Goal: Information Seeking & Learning: Learn about a topic

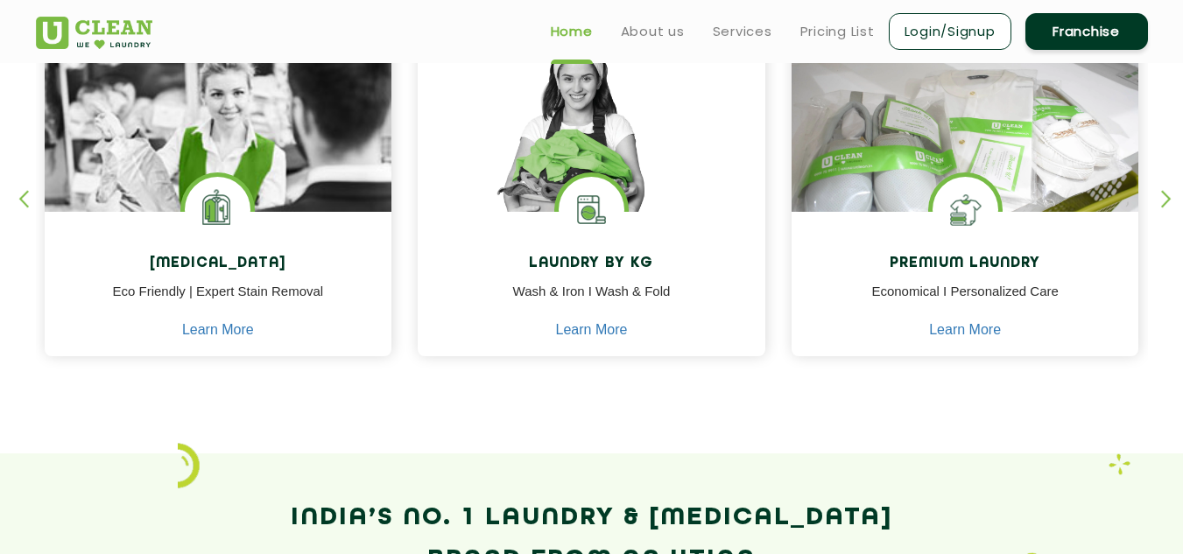
scroll to position [763, 0]
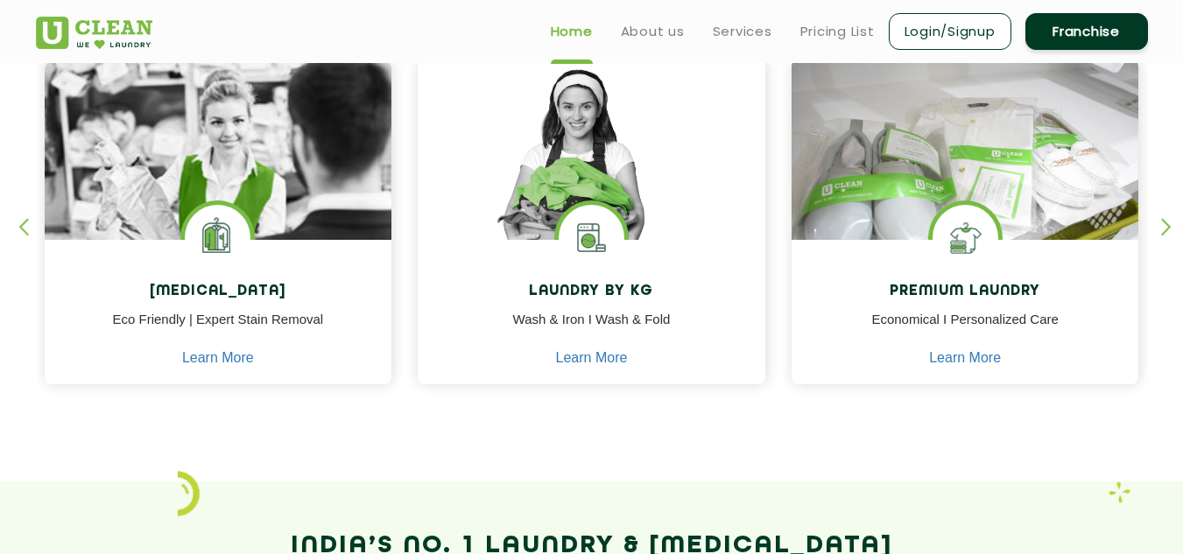
drag, startPoint x: 229, startPoint y: 227, endPoint x: 512, endPoint y: 435, distance: 351.2
click at [512, 435] on section "Our Services [MEDICAL_DATA] Eco Friendly | Expert Stain Removal Learn More [MED…" at bounding box center [591, 196] width 1183 height 569
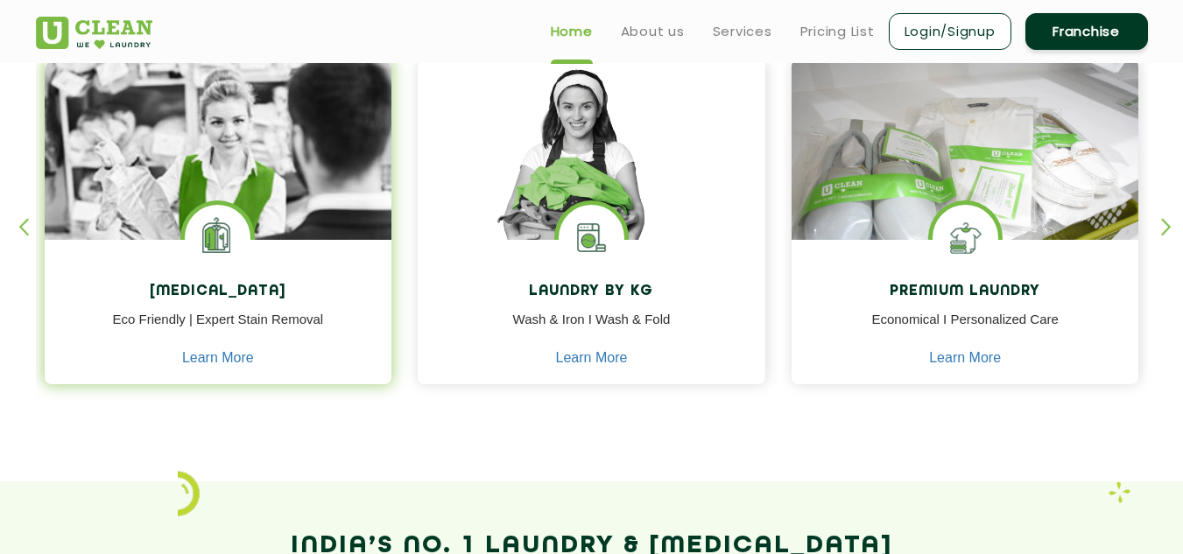
click at [279, 195] on img at bounding box center [219, 199] width 348 height 279
click at [253, 288] on h4 "[MEDICAL_DATA]" at bounding box center [218, 292] width 321 height 17
click at [228, 353] on link "Learn More" at bounding box center [218, 358] width 72 height 16
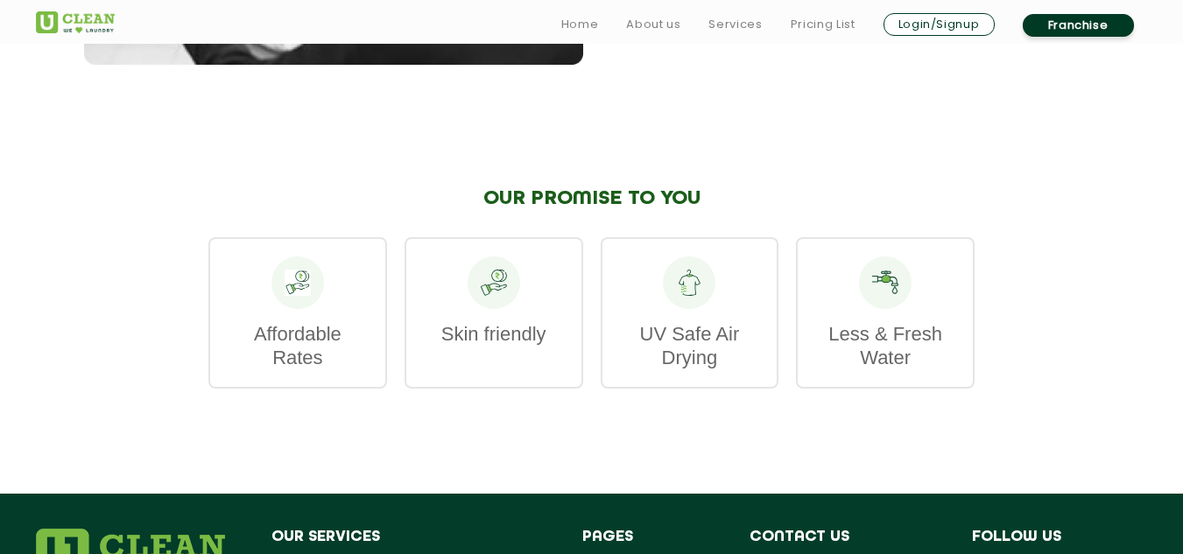
scroll to position [2740, 0]
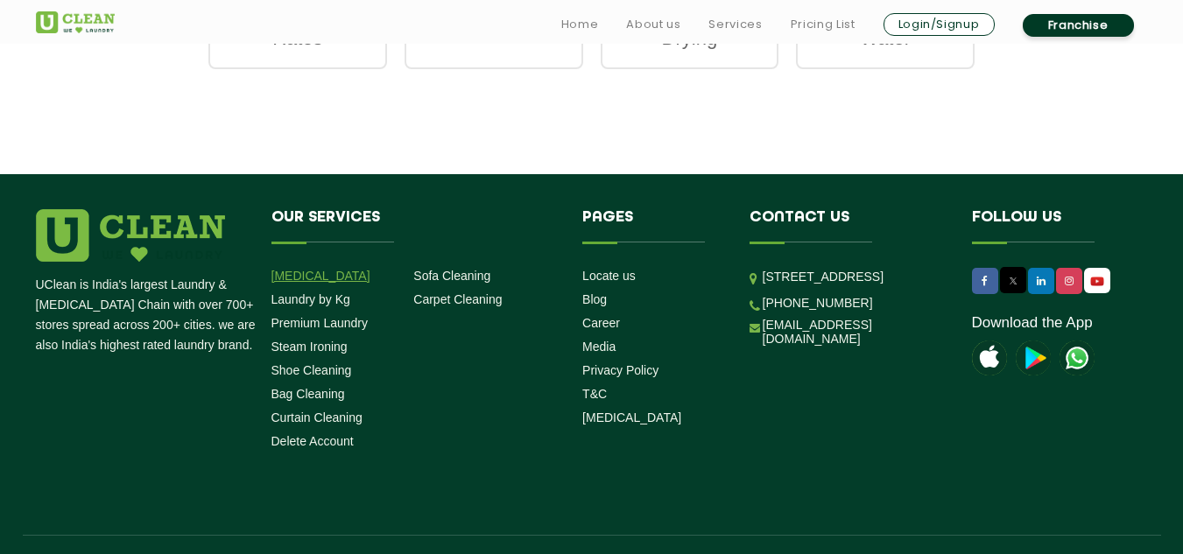
click at [319, 269] on link "[MEDICAL_DATA]" at bounding box center [320, 276] width 99 height 14
click at [311, 269] on link "[MEDICAL_DATA]" at bounding box center [320, 276] width 99 height 14
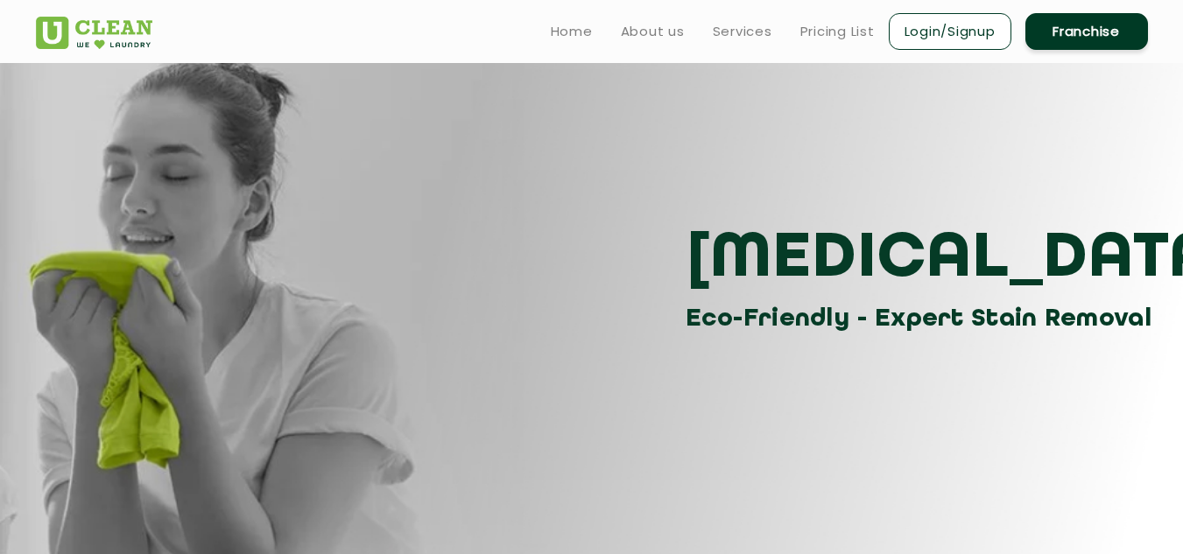
scroll to position [0, 0]
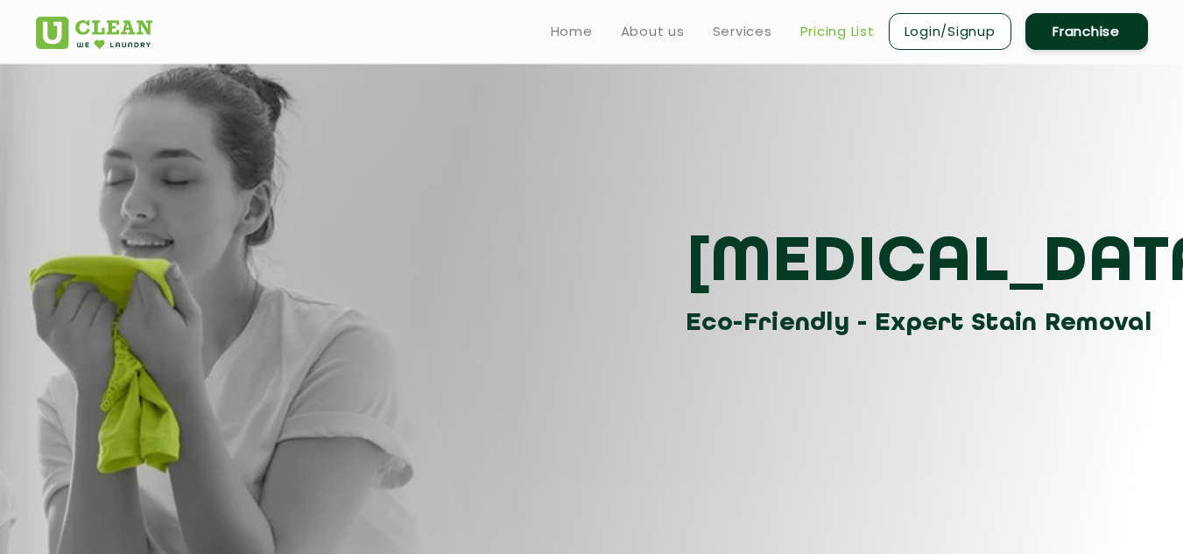
click at [833, 33] on link "Pricing List" at bounding box center [837, 31] width 74 height 21
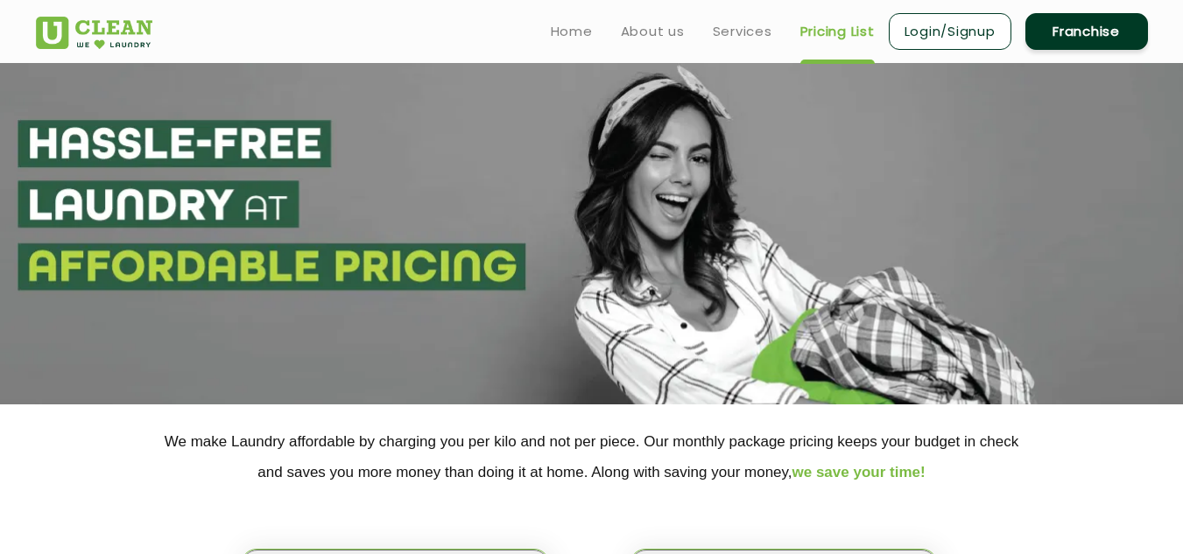
scroll to position [484, 0]
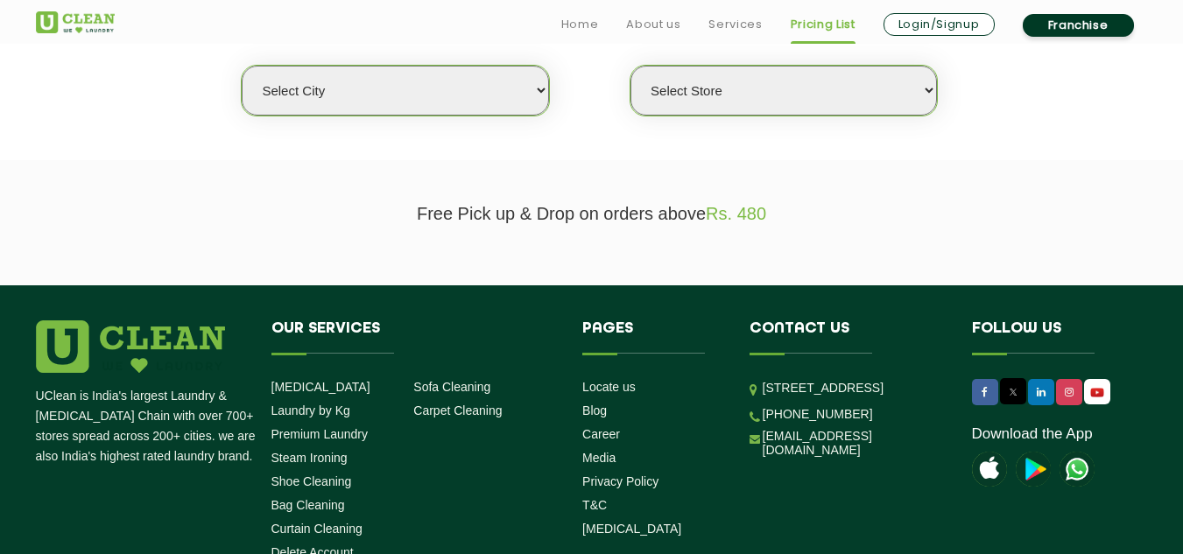
click at [422, 97] on select "Select city [GEOGRAPHIC_DATA] [GEOGRAPHIC_DATA] [GEOGRAPHIC_DATA] [GEOGRAPHIC_D…" at bounding box center [395, 91] width 306 height 50
select select "4"
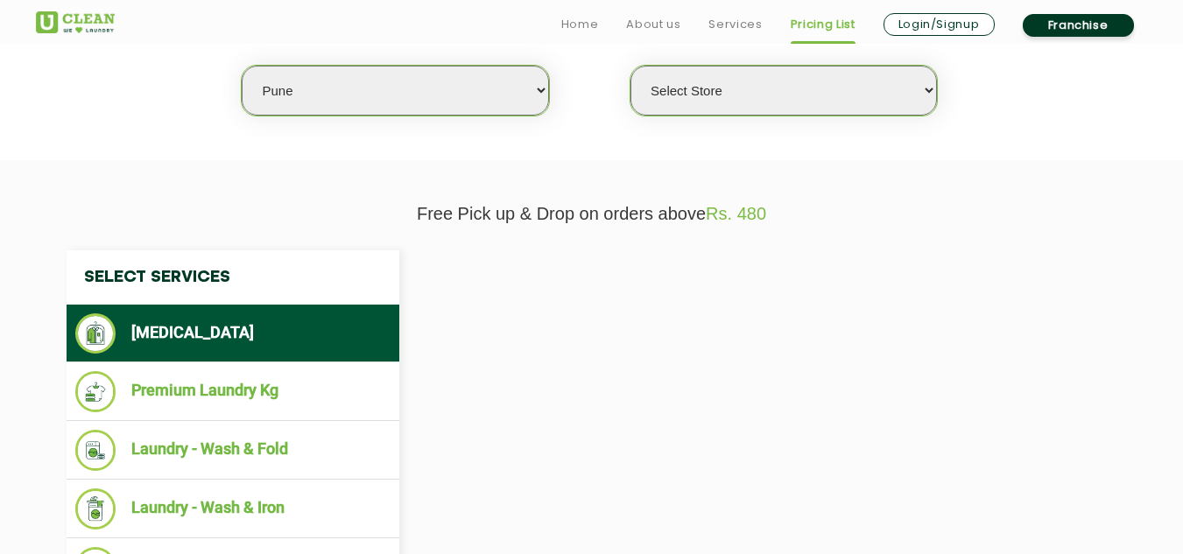
click at [733, 110] on select "Select Store" at bounding box center [783, 91] width 306 height 50
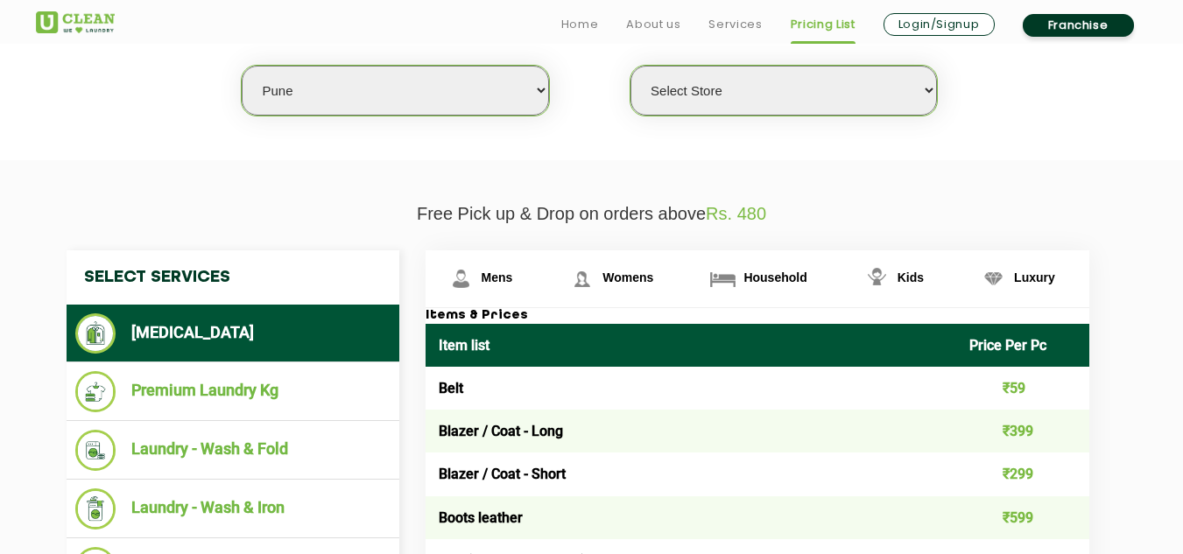
select select "355"
click at [630, 66] on select "Select Store [GEOGRAPHIC_DATA] [GEOGRAPHIC_DATA] [GEOGRAPHIC_DATA] [GEOGRAPHIC_…" at bounding box center [783, 91] width 306 height 50
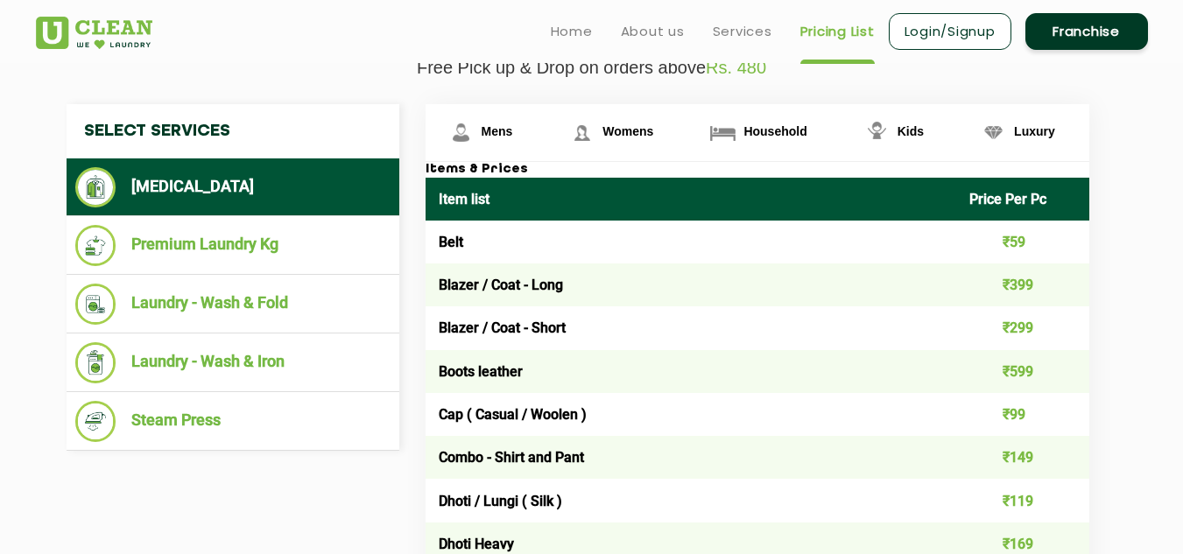
scroll to position [625, 0]
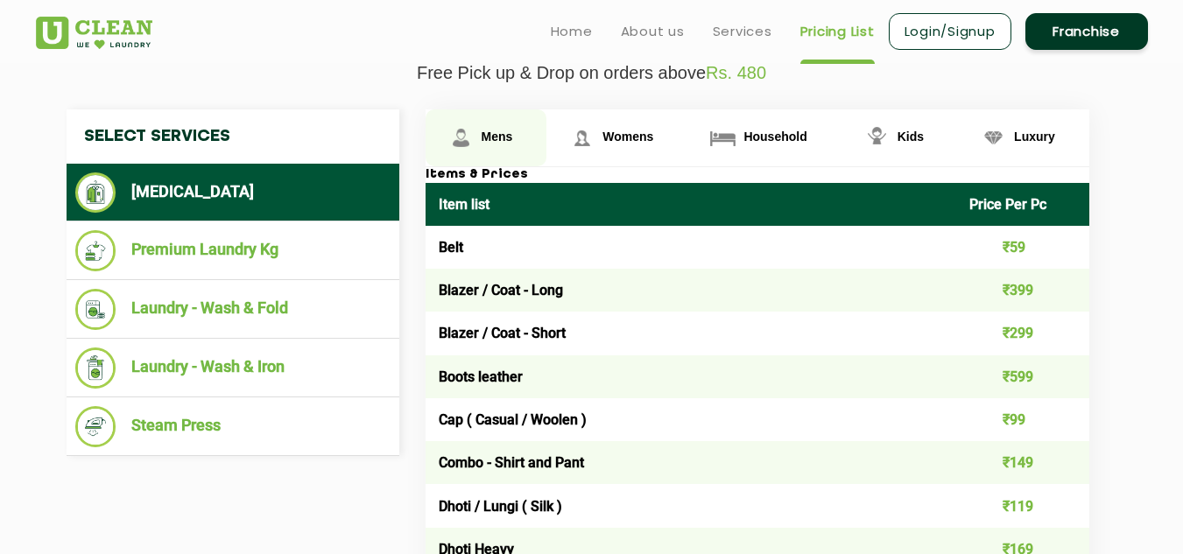
click at [483, 140] on span "Mens" at bounding box center [497, 137] width 32 height 14
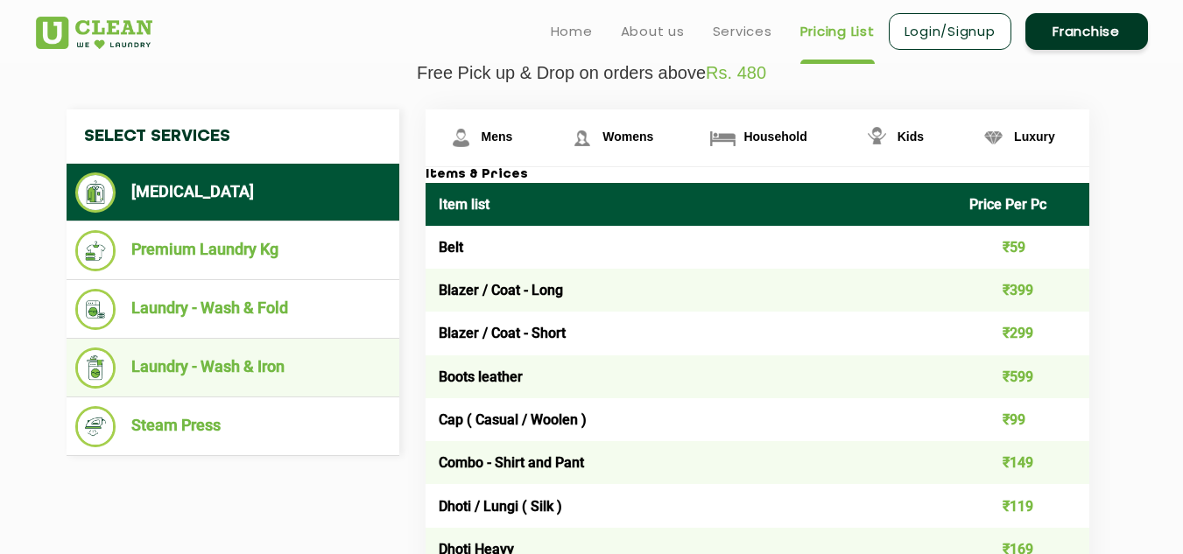
click at [234, 364] on li "Laundry - Wash & Iron" at bounding box center [232, 368] width 315 height 41
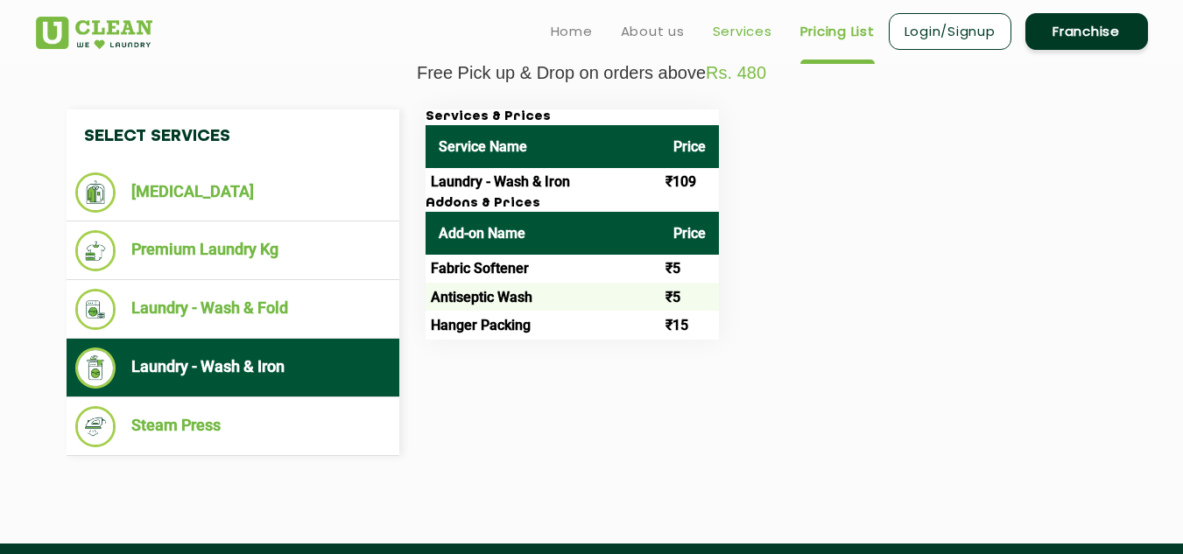
click at [741, 33] on link "Services" at bounding box center [743, 31] width 60 height 21
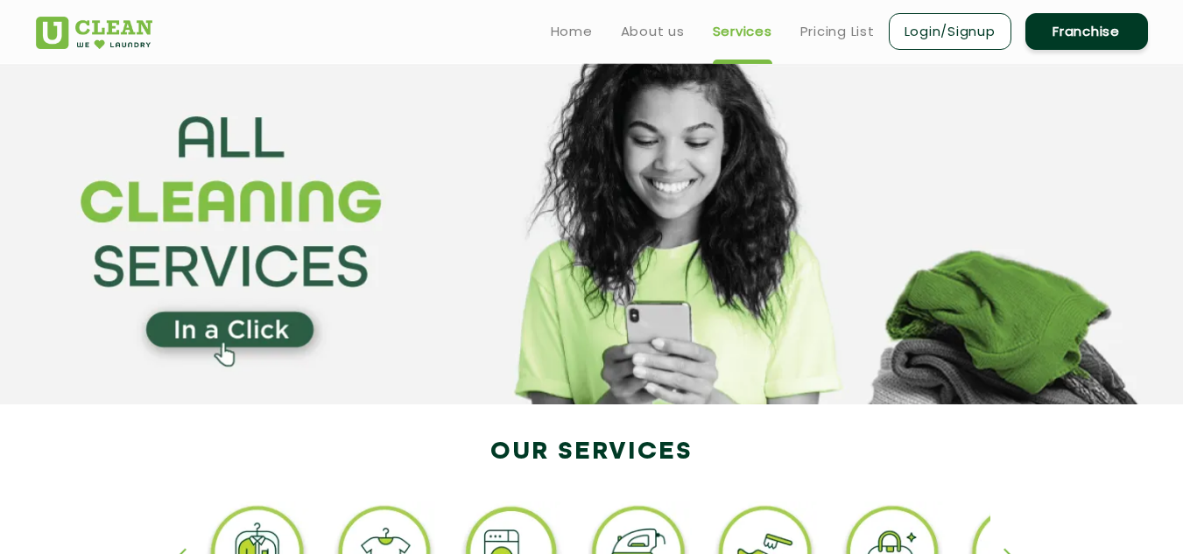
scroll to position [484, 0]
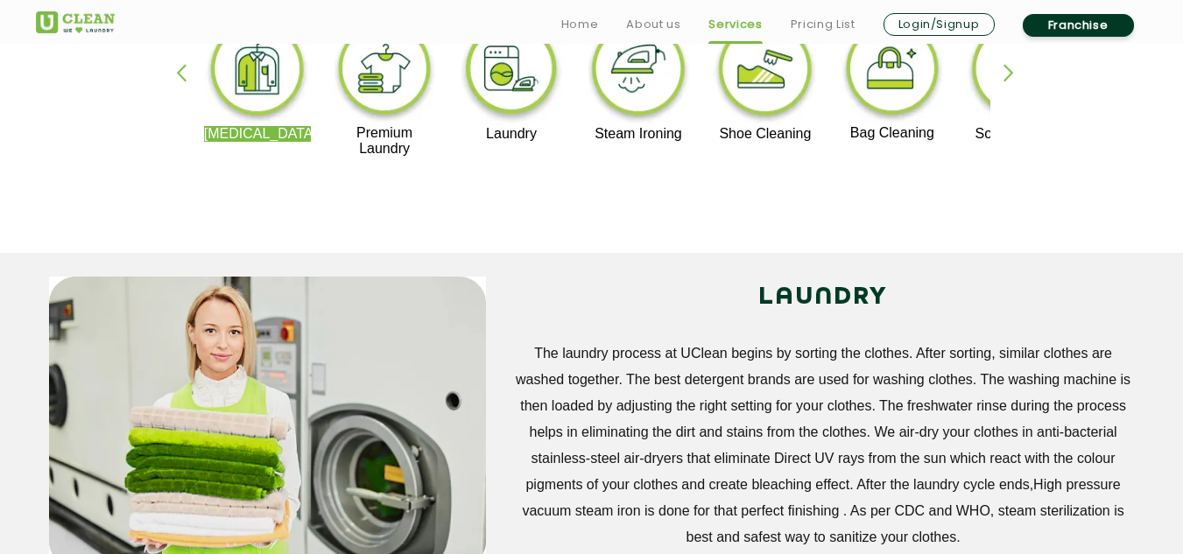
click at [511, 70] on img at bounding box center [512, 72] width 108 height 109
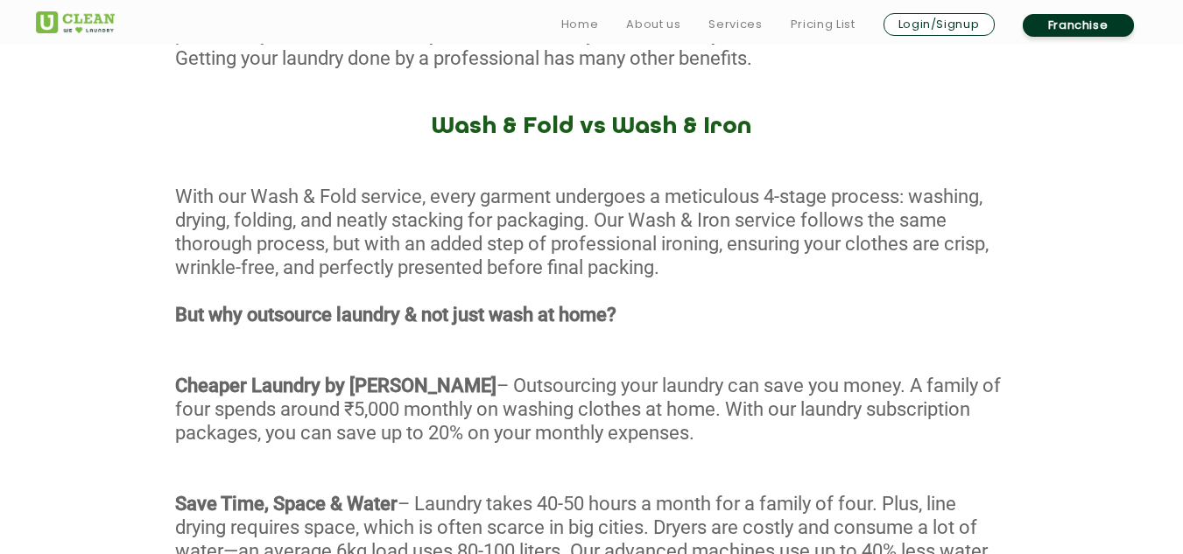
scroll to position [1293, 0]
